Goal: Task Accomplishment & Management: Manage account settings

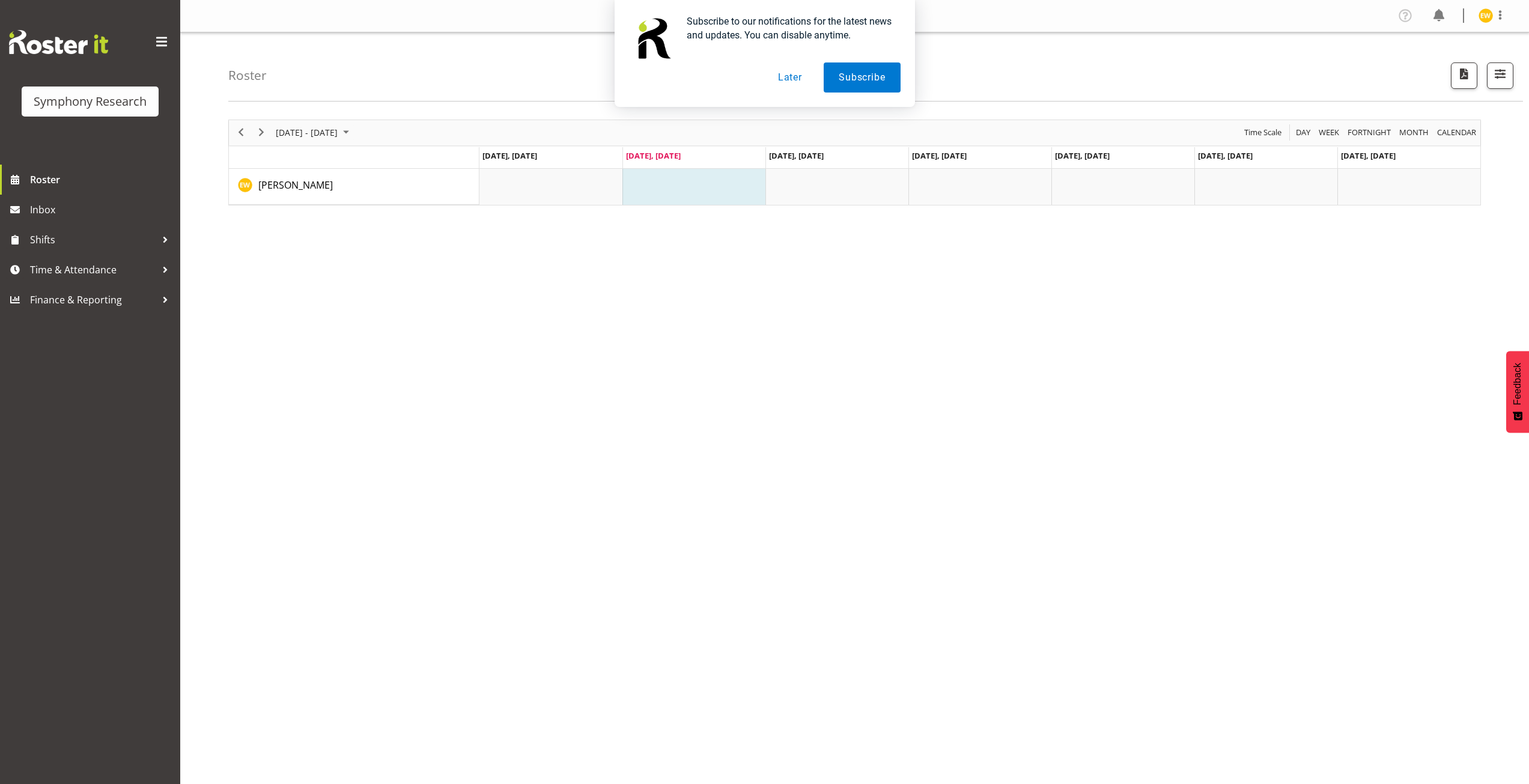
click at [795, 82] on button "Later" at bounding box center [789, 77] width 54 height 30
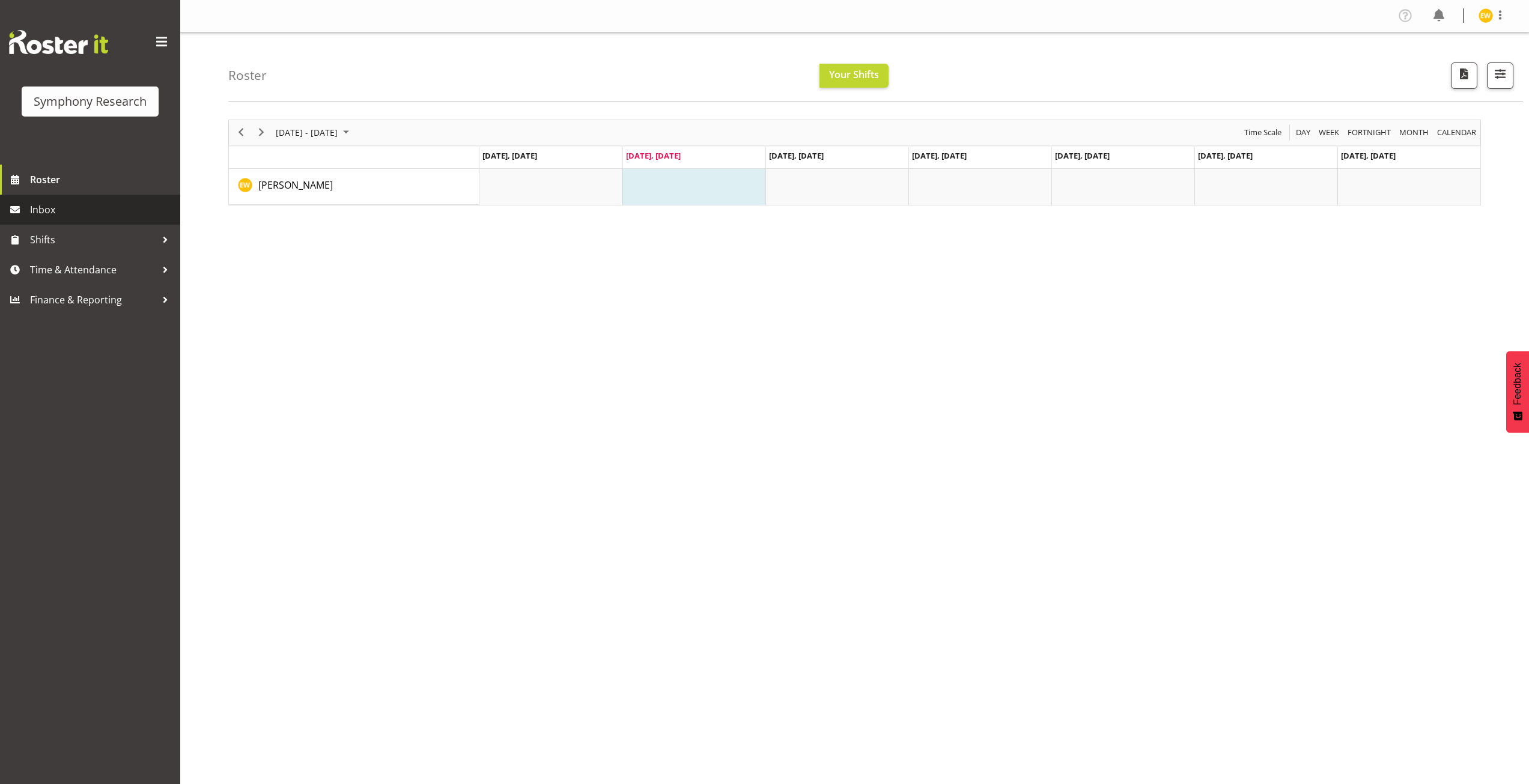
click at [40, 216] on span "Inbox" at bounding box center [102, 210] width 144 height 18
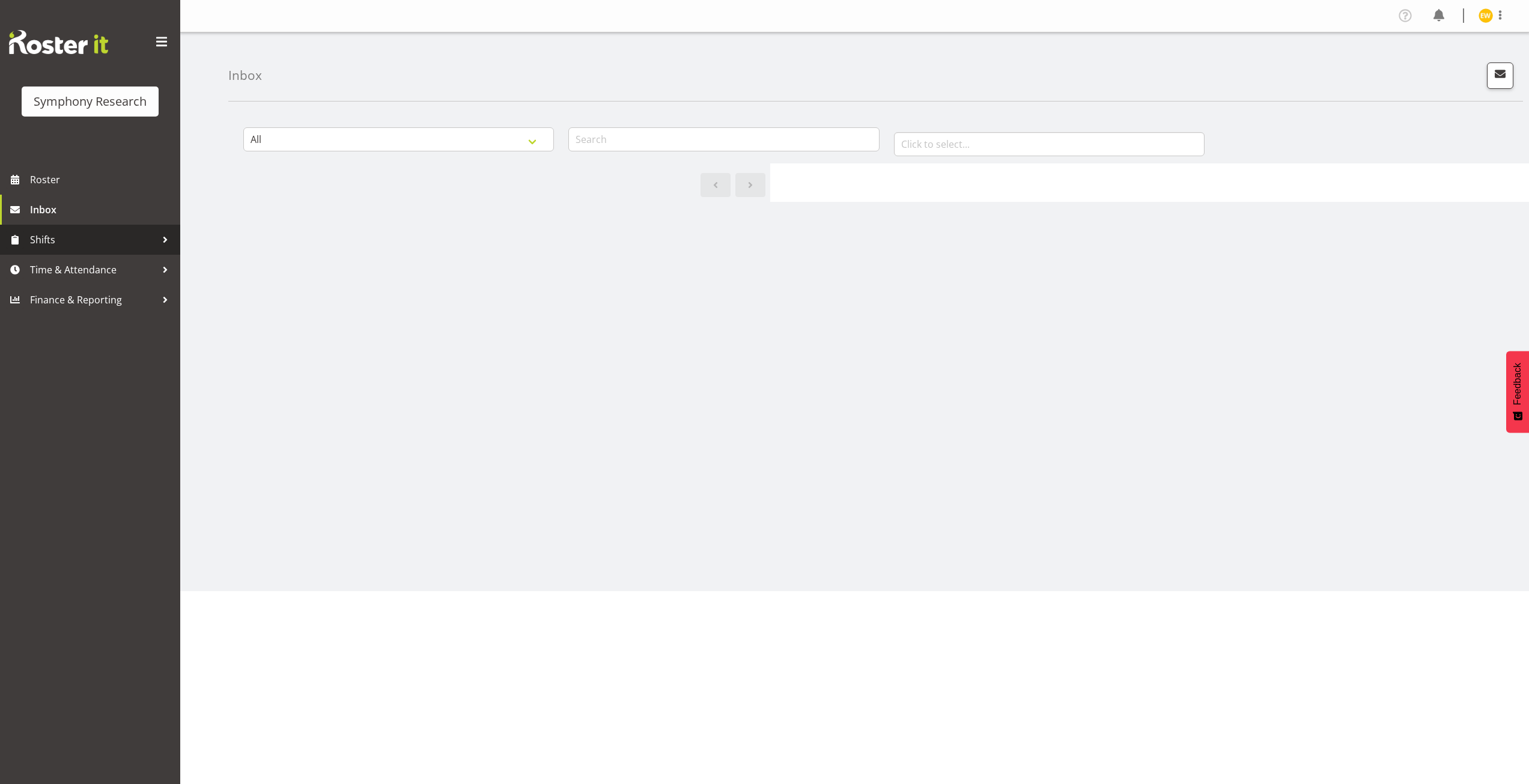
click at [45, 248] on span "Shifts" at bounding box center [93, 240] width 126 height 18
click at [45, 310] on span "My Shift Offers" at bounding box center [90, 302] width 162 height 18
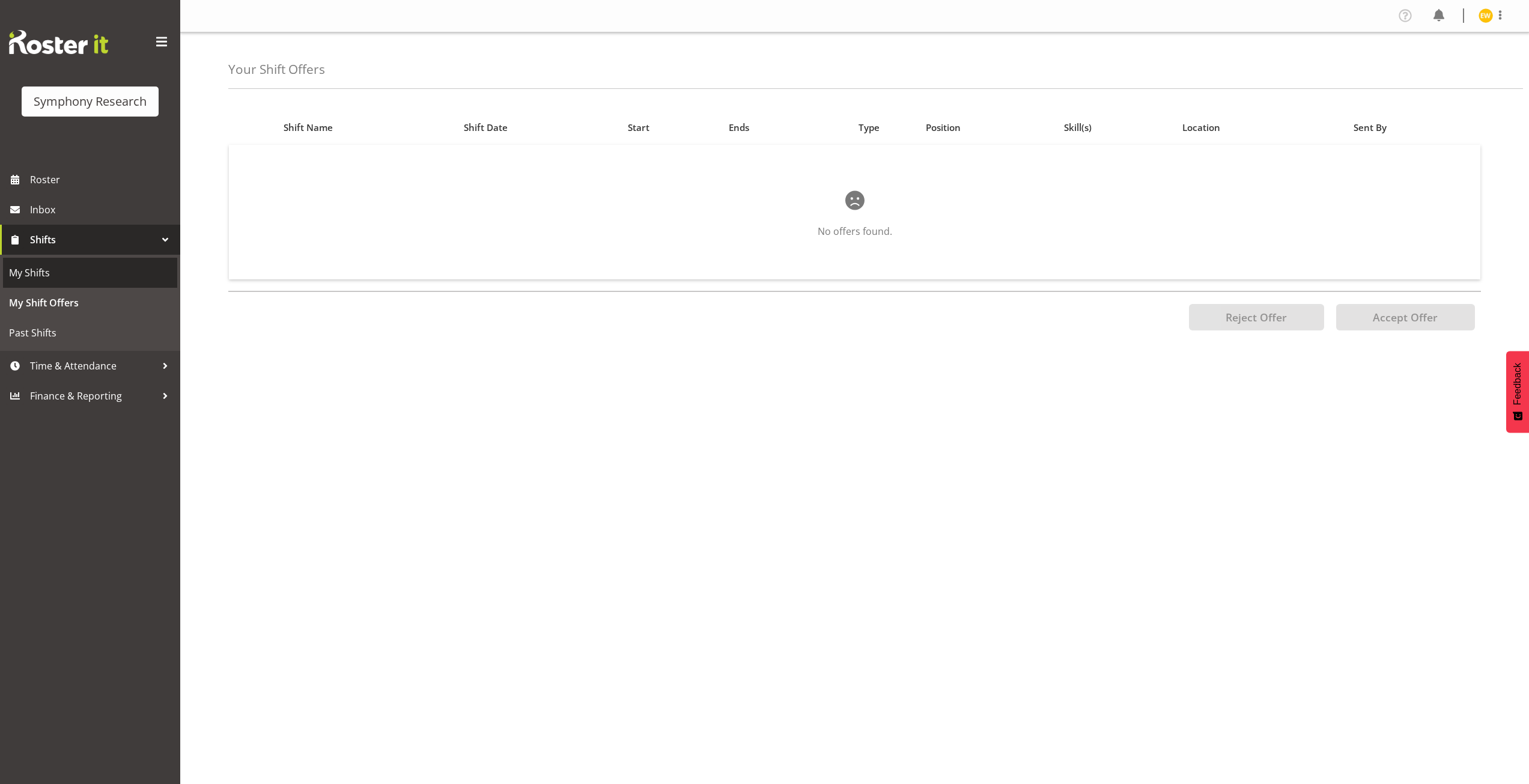
click at [53, 284] on link "My Shifts" at bounding box center [90, 272] width 175 height 30
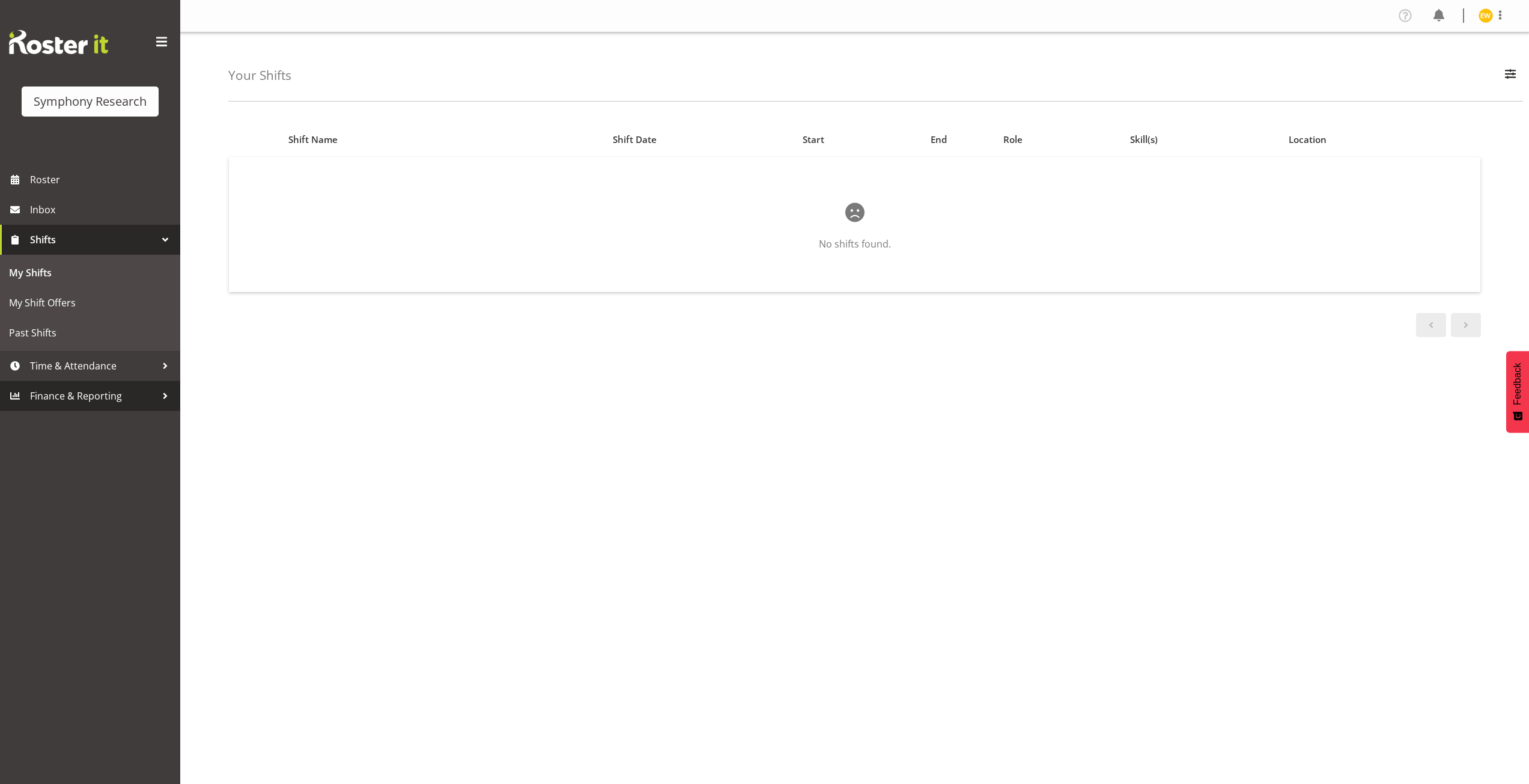
click at [95, 396] on span "Finance & Reporting" at bounding box center [93, 396] width 126 height 18
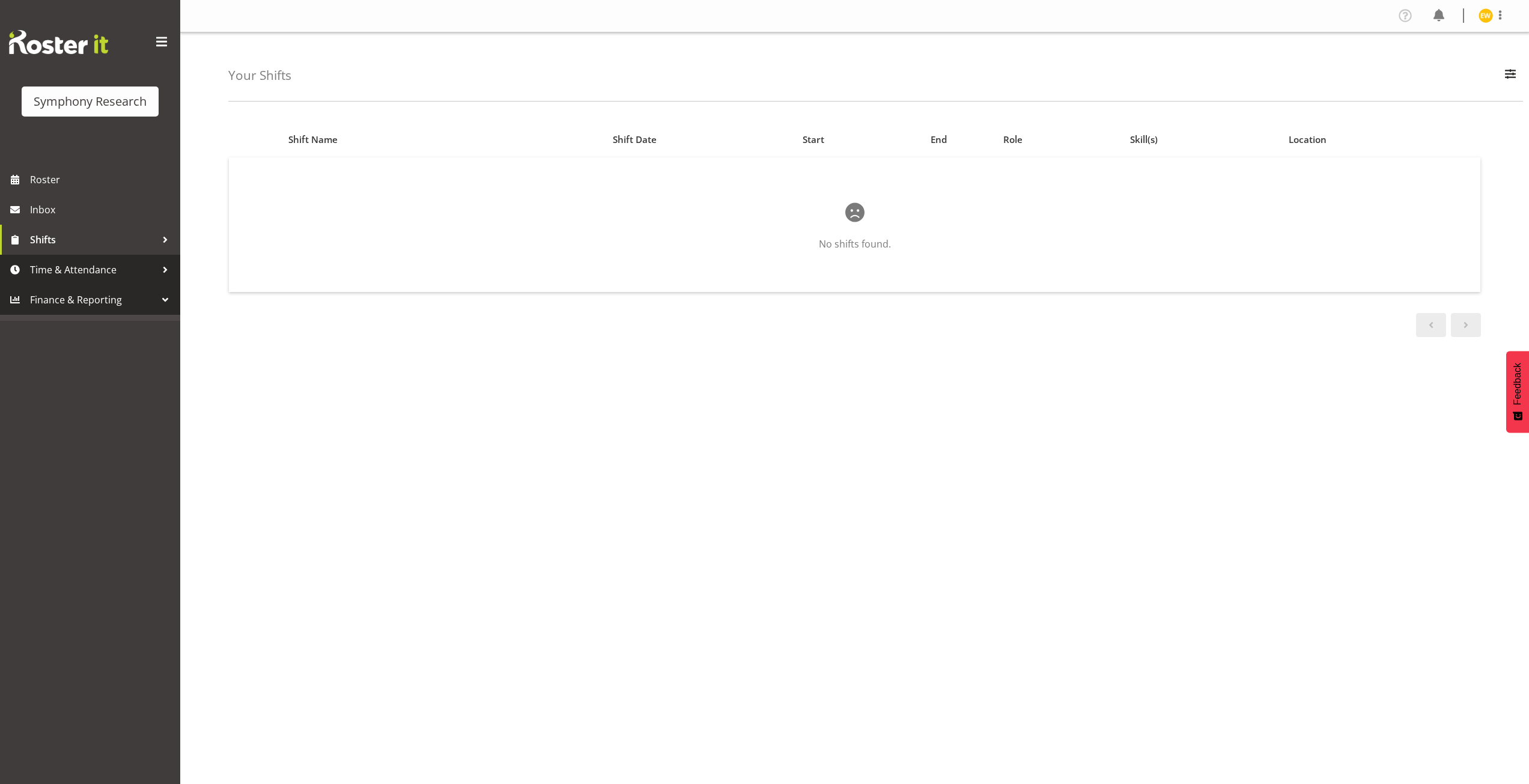
click at [100, 278] on span "Time & Attendance" at bounding box center [93, 269] width 126 height 18
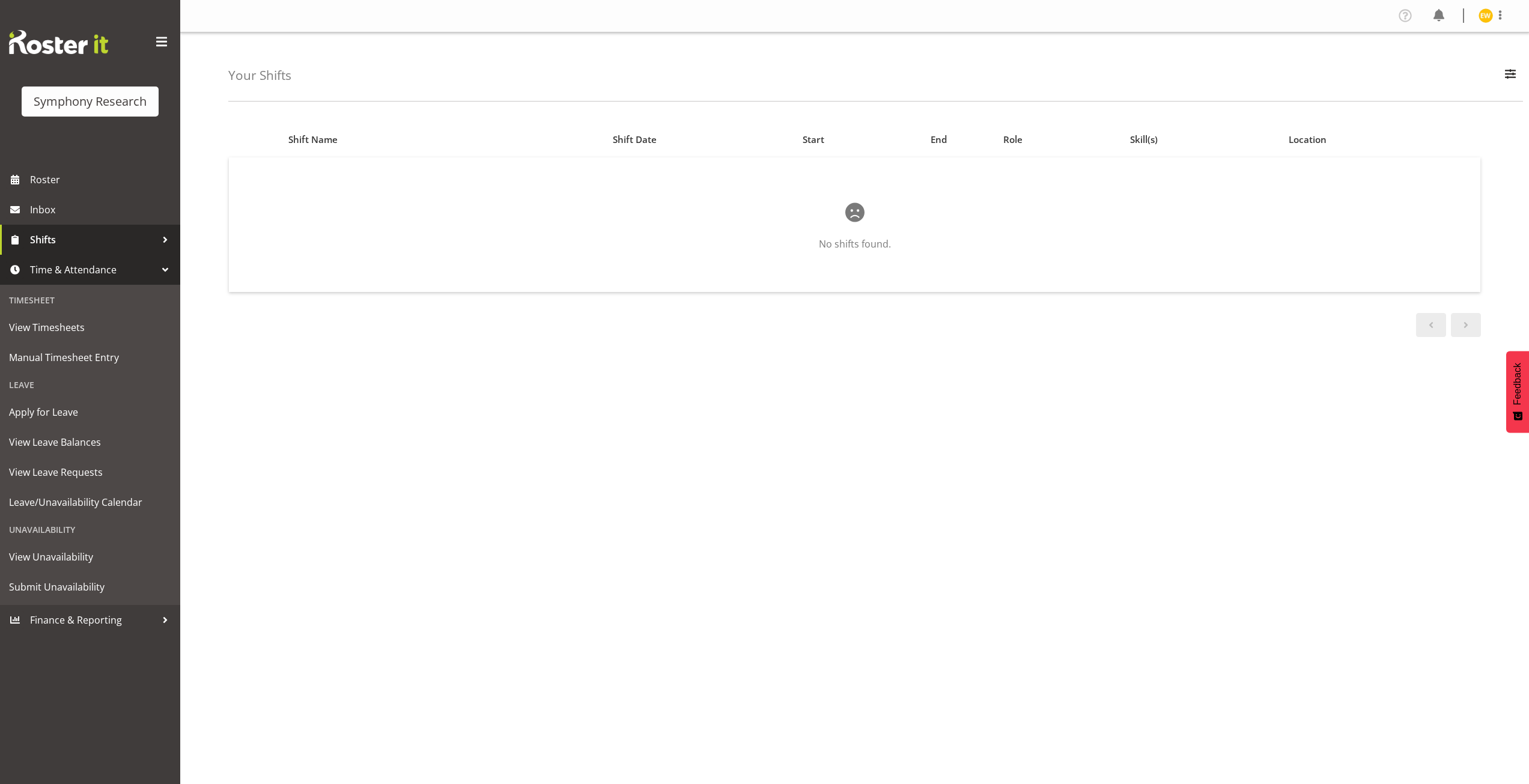
click at [55, 242] on span "Shifts" at bounding box center [93, 240] width 126 height 18
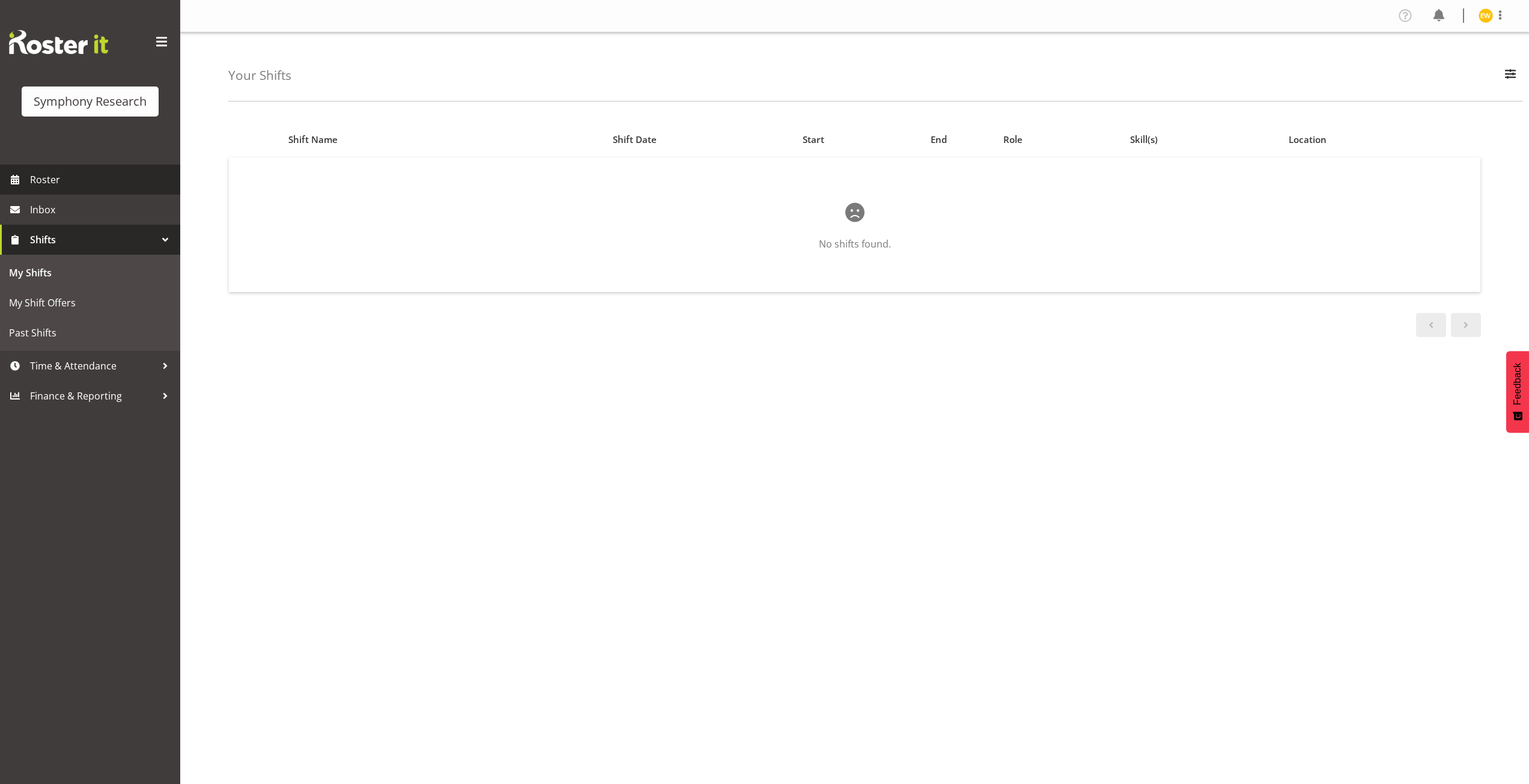
click at [53, 182] on span "Roster" at bounding box center [102, 179] width 144 height 18
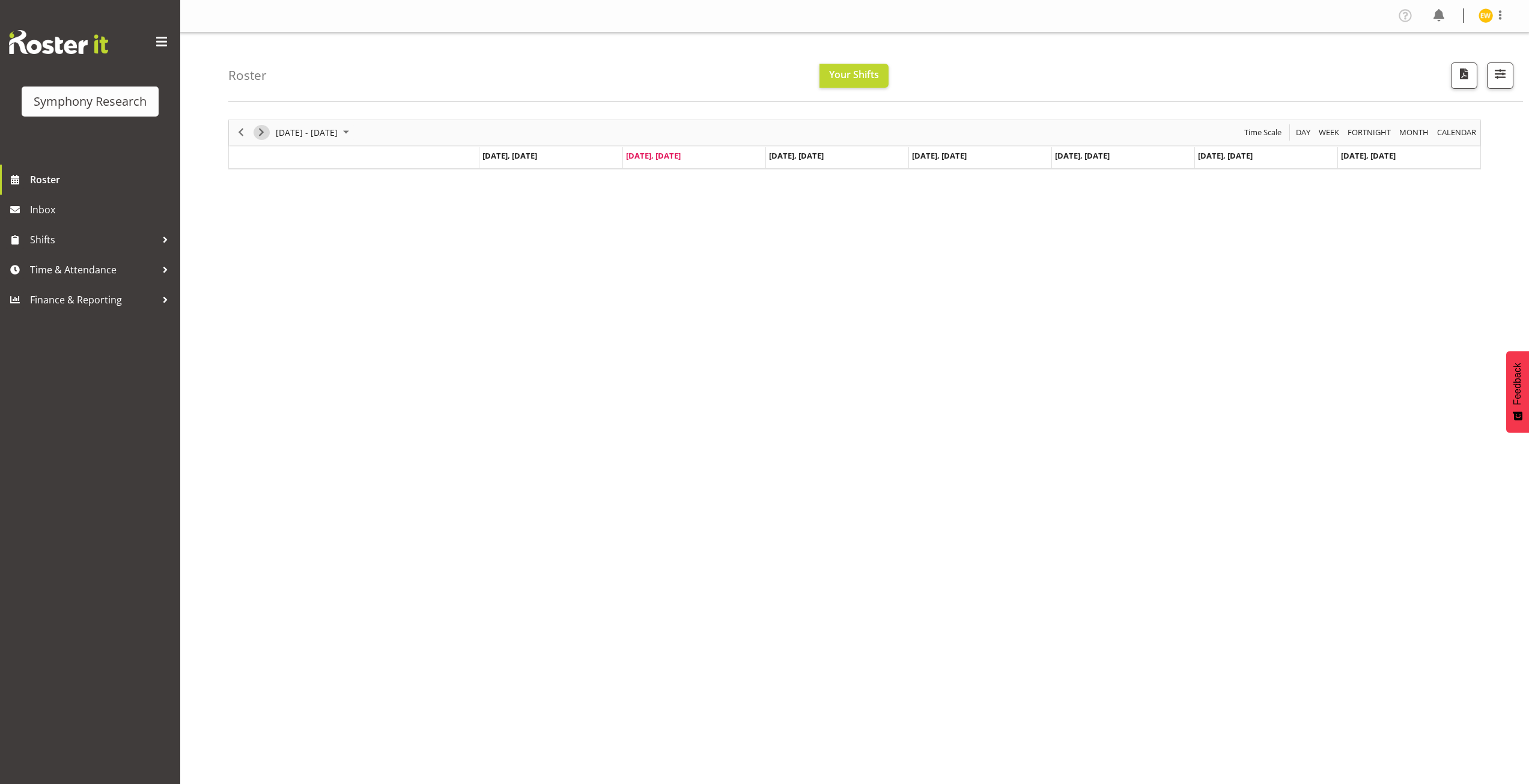
click at [265, 135] on span "Next" at bounding box center [261, 132] width 15 height 15
click at [241, 137] on span "Previous" at bounding box center [241, 132] width 15 height 15
click at [259, 132] on span "Next" at bounding box center [261, 132] width 15 height 15
click at [592, 190] on td "Timeline Week of August 26, 2025" at bounding box center [551, 186] width 143 height 36
